Goal: Information Seeking & Learning: Learn about a topic

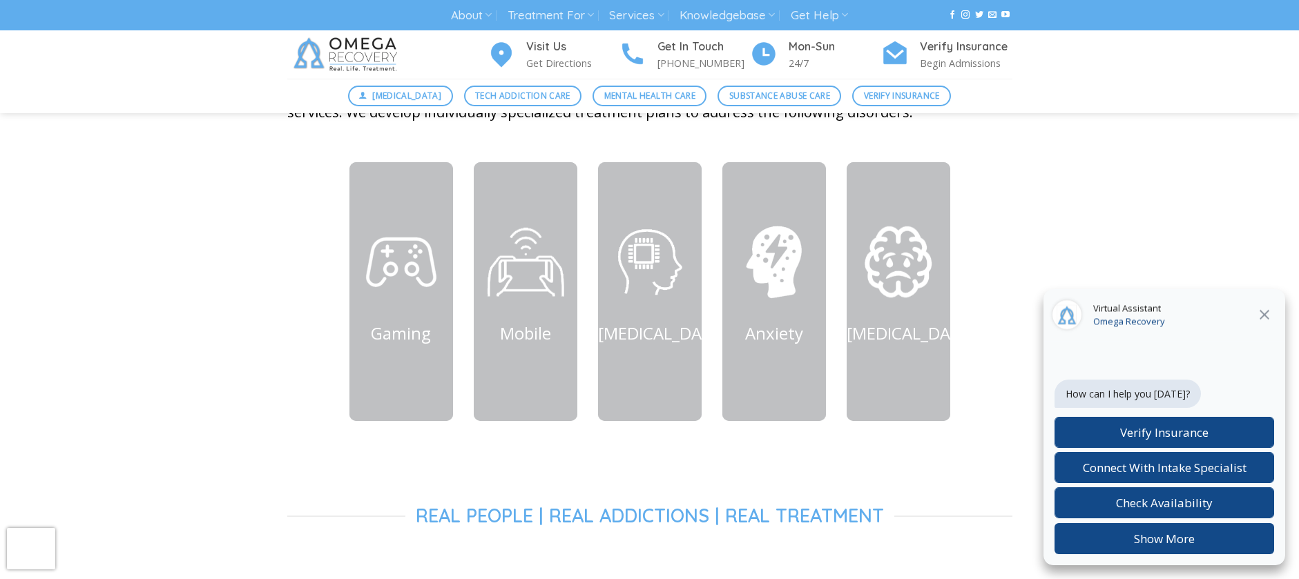
scroll to position [596, 0]
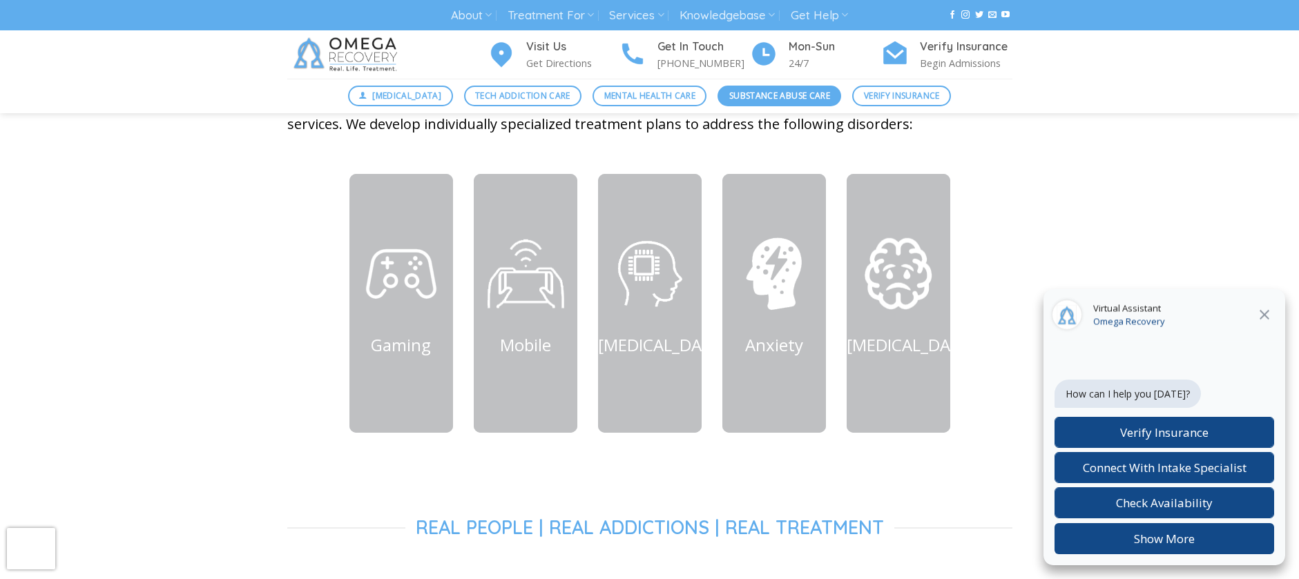
click at [782, 90] on span "Substance Abuse Care" at bounding box center [779, 95] width 101 height 13
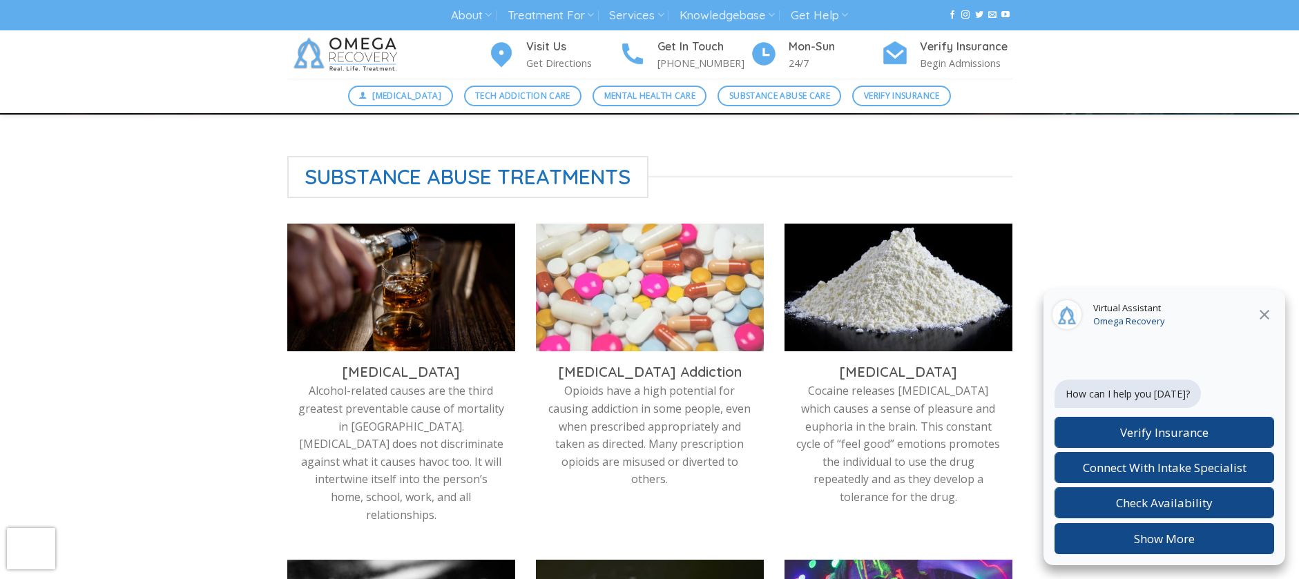
scroll to position [380, 0]
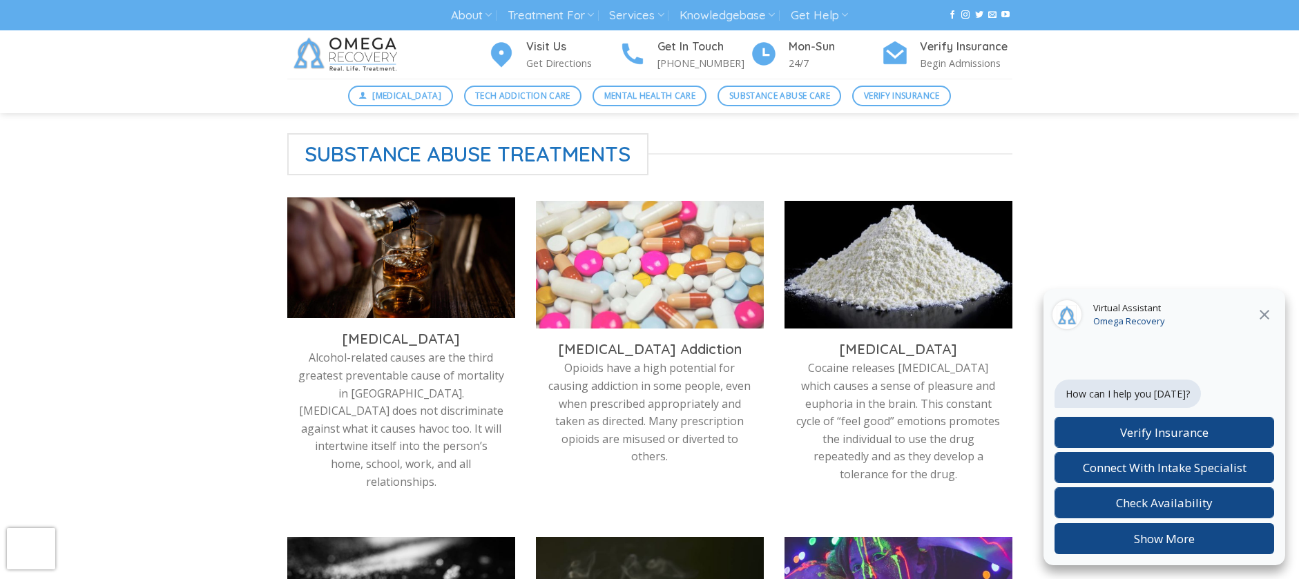
click at [409, 263] on img at bounding box center [401, 261] width 228 height 128
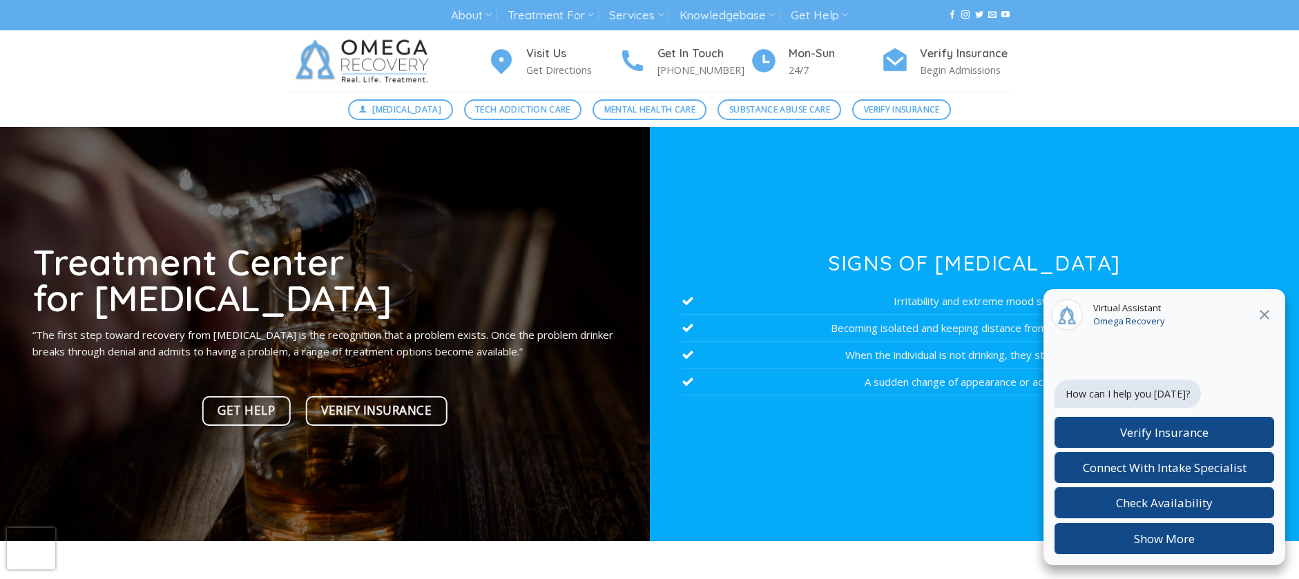
click at [1263, 313] on icon "Close" at bounding box center [1265, 315] width 10 height 10
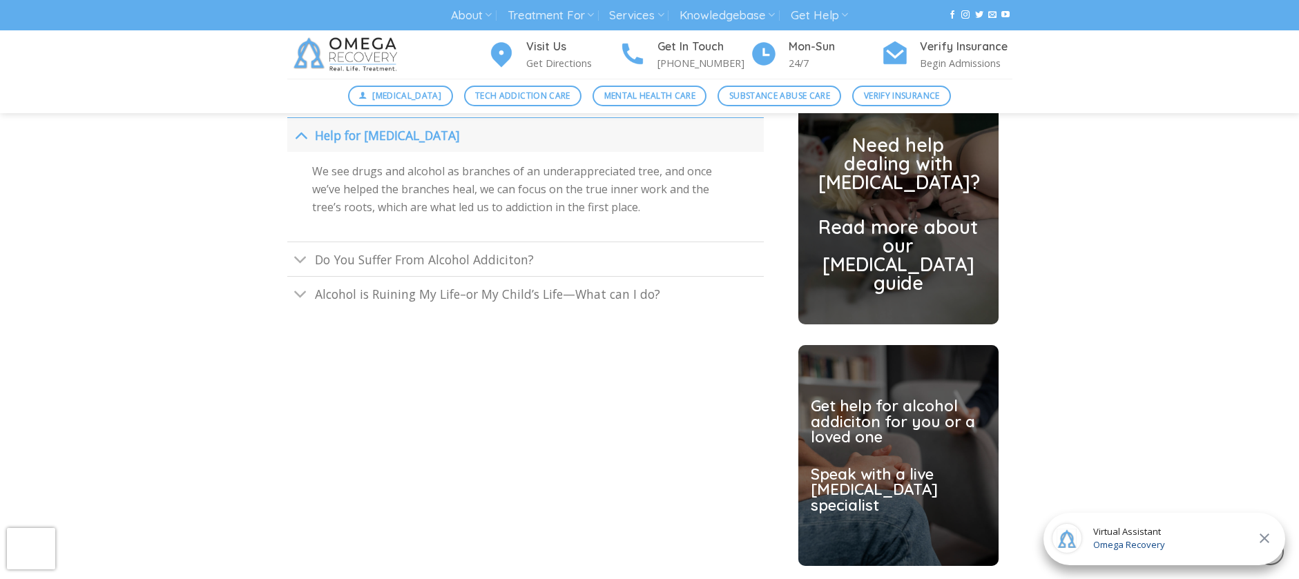
scroll to position [3306, 0]
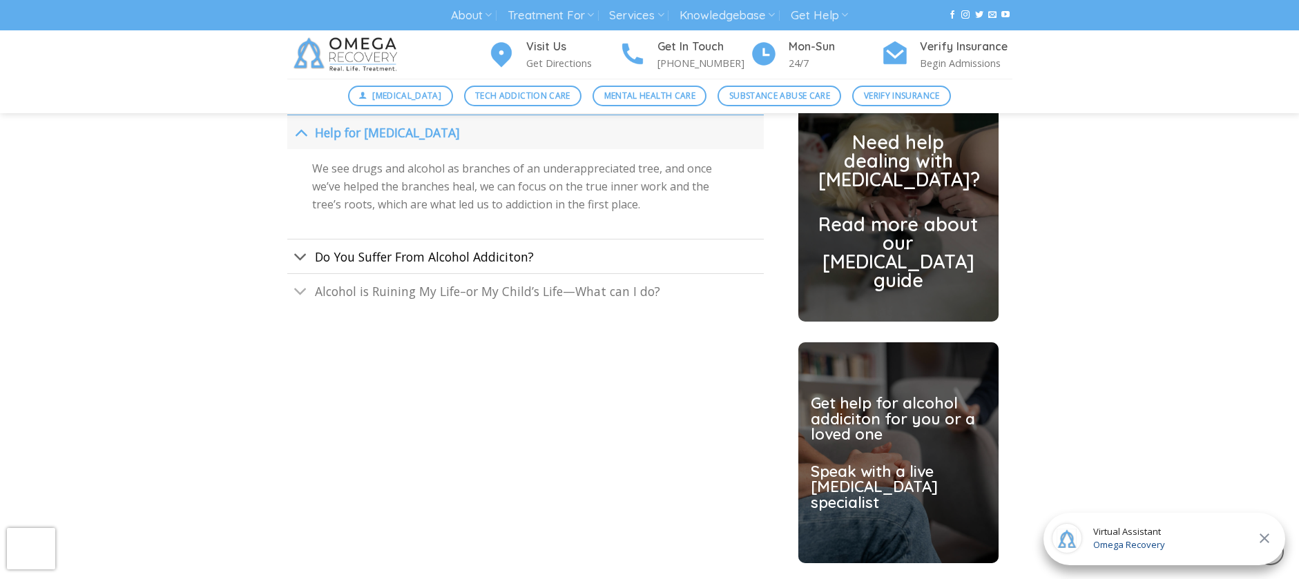
click at [447, 265] on span "Do You Suffer From Alcohol Addiciton?" at bounding box center [424, 257] width 219 height 17
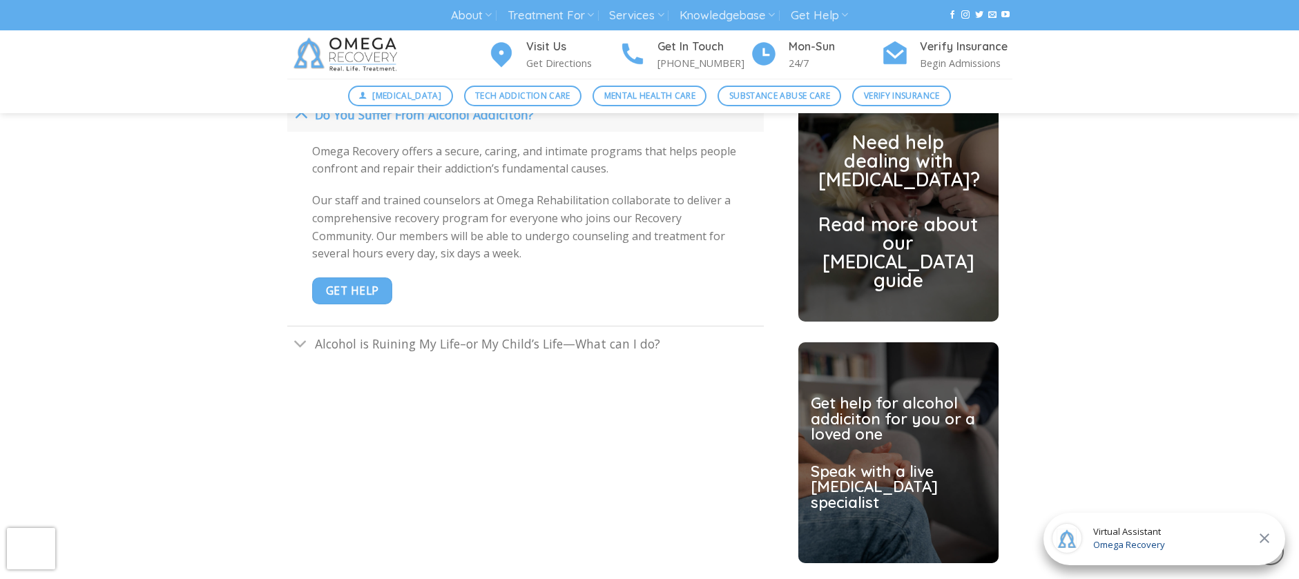
click at [454, 352] on span "Alcohol is Ruining My Life–or My Child’s Life—What can I do?" at bounding box center [487, 344] width 345 height 17
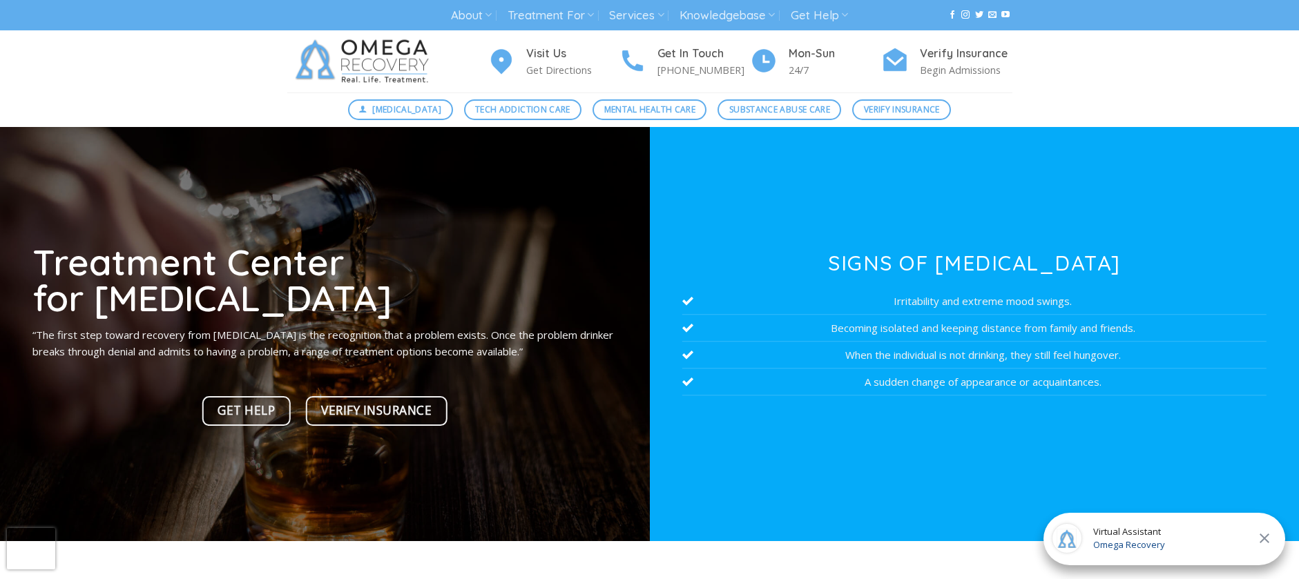
scroll to position [0, 0]
click at [546, 68] on p "Get Directions" at bounding box center [572, 70] width 93 height 16
